Goal: Task Accomplishment & Management: Manage account settings

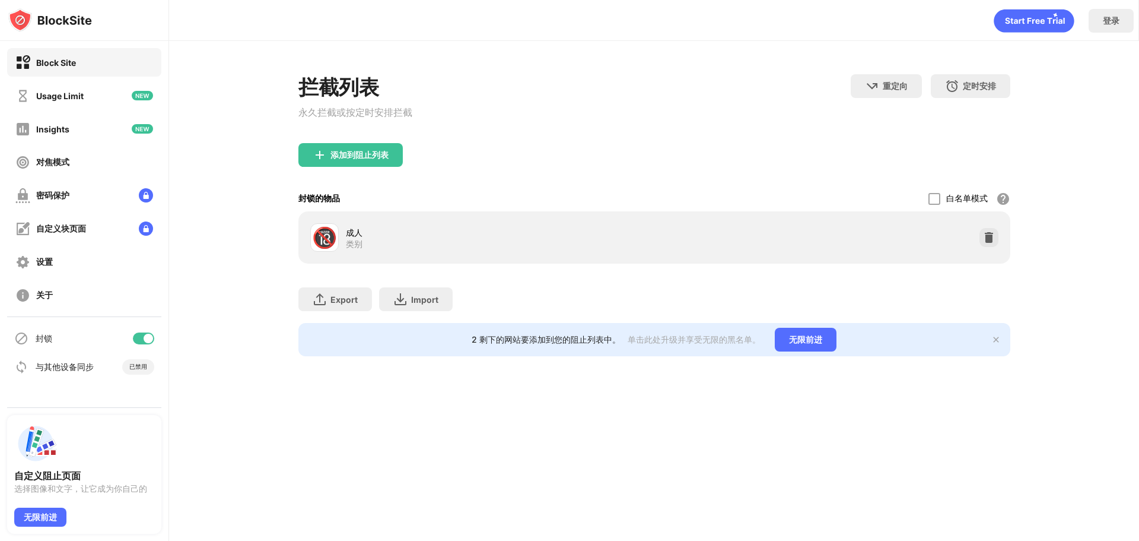
click at [136, 338] on div at bounding box center [143, 338] width 21 height 12
click at [151, 332] on div at bounding box center [143, 338] width 21 height 12
click at [141, 337] on div at bounding box center [143, 338] width 21 height 12
click at [145, 339] on div at bounding box center [143, 338] width 21 height 12
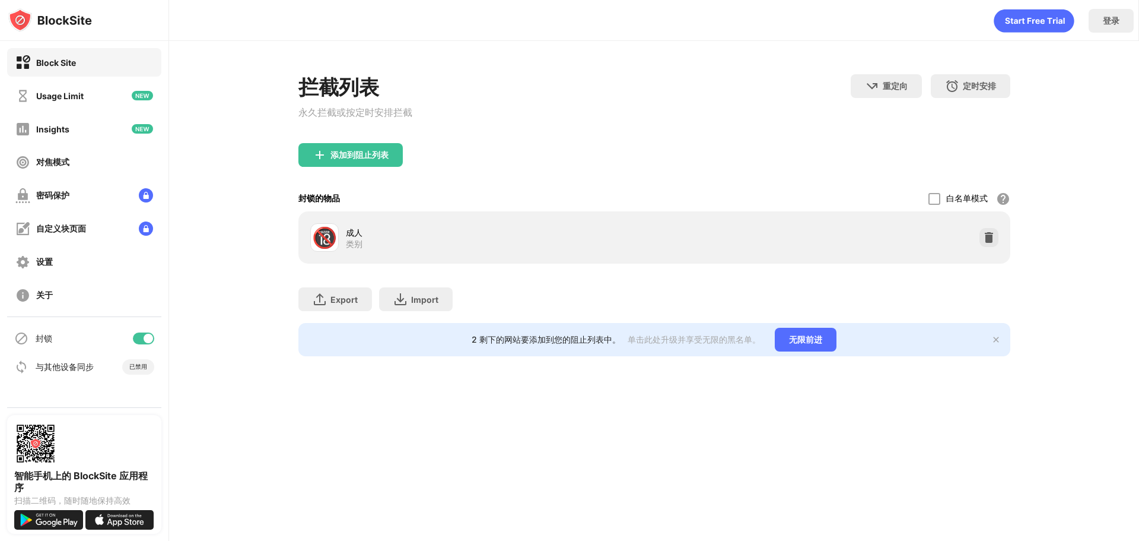
click at [152, 338] on div at bounding box center [148, 338] width 9 height 9
click at [131, 340] on div "封锁" at bounding box center [84, 338] width 154 height 28
drag, startPoint x: 170, startPoint y: 335, endPoint x: 159, endPoint y: 338, distance: 11.1
click at [162, 338] on div "Block Site Usage Limit Insights 对焦模式 密码保护 自定义块页面 设置 关于 封锁 与其他设备同步 已禁用 智能手机上的 Bl…" at bounding box center [569, 270] width 1139 height 541
click at [157, 338] on div "封锁" at bounding box center [84, 338] width 154 height 28
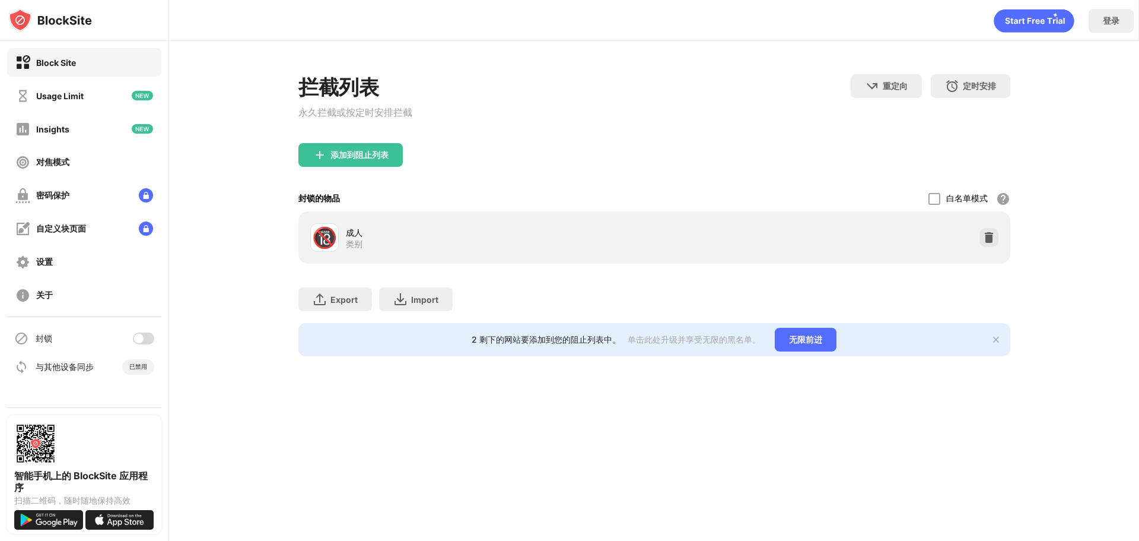
click at [153, 338] on div at bounding box center [143, 338] width 21 height 12
